Goal: Transaction & Acquisition: Purchase product/service

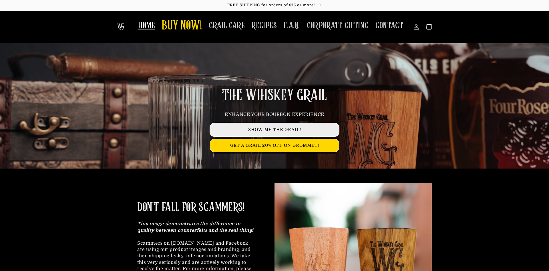
click at [287, 131] on link "SHOW ME THE GRAIL!" at bounding box center [274, 129] width 129 height 13
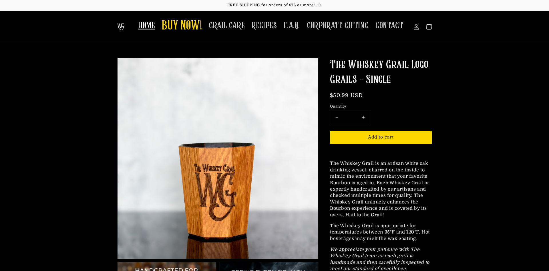
click at [150, 25] on span "HOME" at bounding box center [146, 25] width 17 height 11
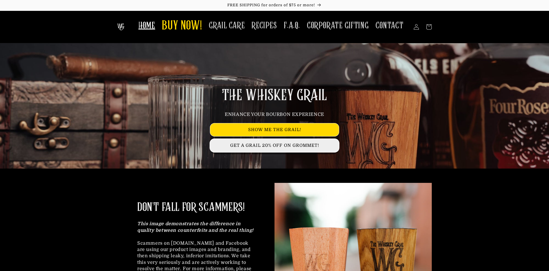
click at [250, 145] on link "GET A GRAIL 20% OFF ON GROMMET!" at bounding box center [274, 145] width 129 height 13
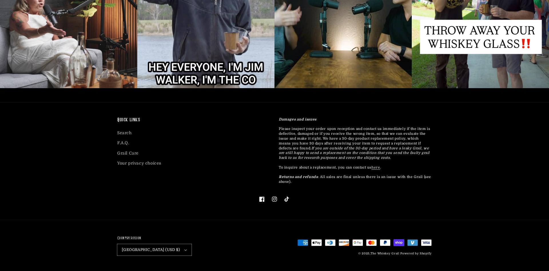
scroll to position [1715, 0]
